Goal: Information Seeking & Learning: Check status

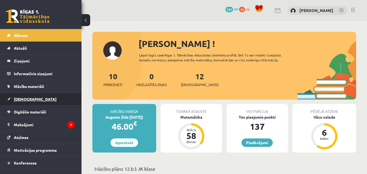
click at [46, 98] on link "[DEMOGRAPHIC_DATA]" at bounding box center [41, 99] width 68 height 12
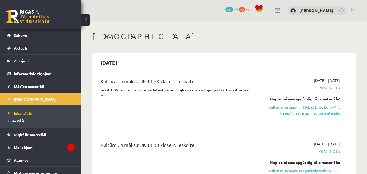
click at [21, 118] on link "Izlabotās" at bounding box center [42, 120] width 68 height 5
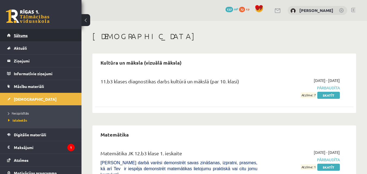
click at [40, 38] on link "Sākums" at bounding box center [41, 35] width 68 height 12
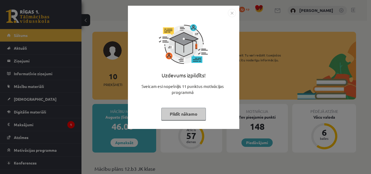
click at [231, 13] on img "Close" at bounding box center [232, 13] width 8 height 8
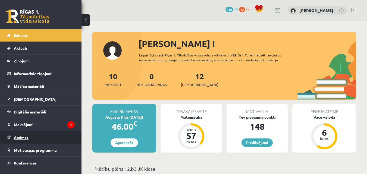
click at [41, 142] on link "Atzīmes" at bounding box center [41, 137] width 68 height 12
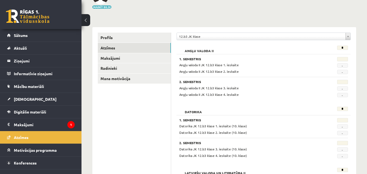
scroll to position [17, 0]
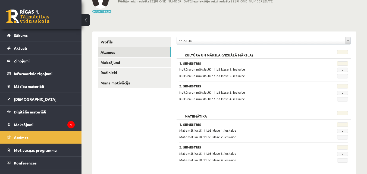
scroll to position [51, 0]
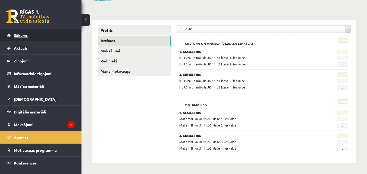
click at [44, 37] on link "Sākums" at bounding box center [41, 35] width 68 height 12
